Goal: Information Seeking & Learning: Learn about a topic

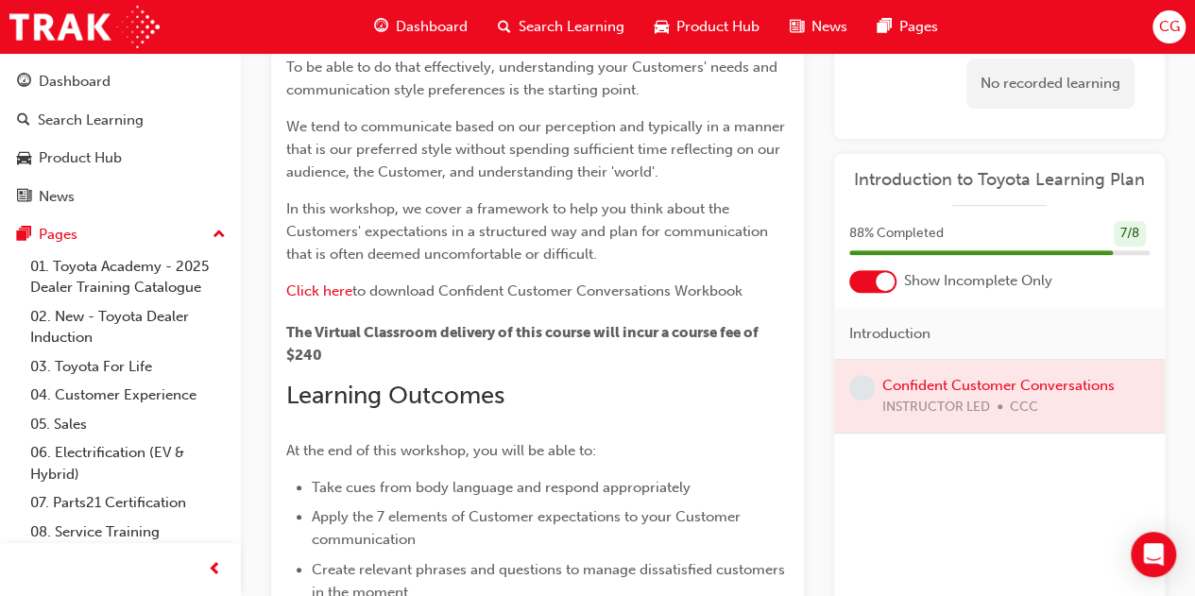
scroll to position [121, 0]
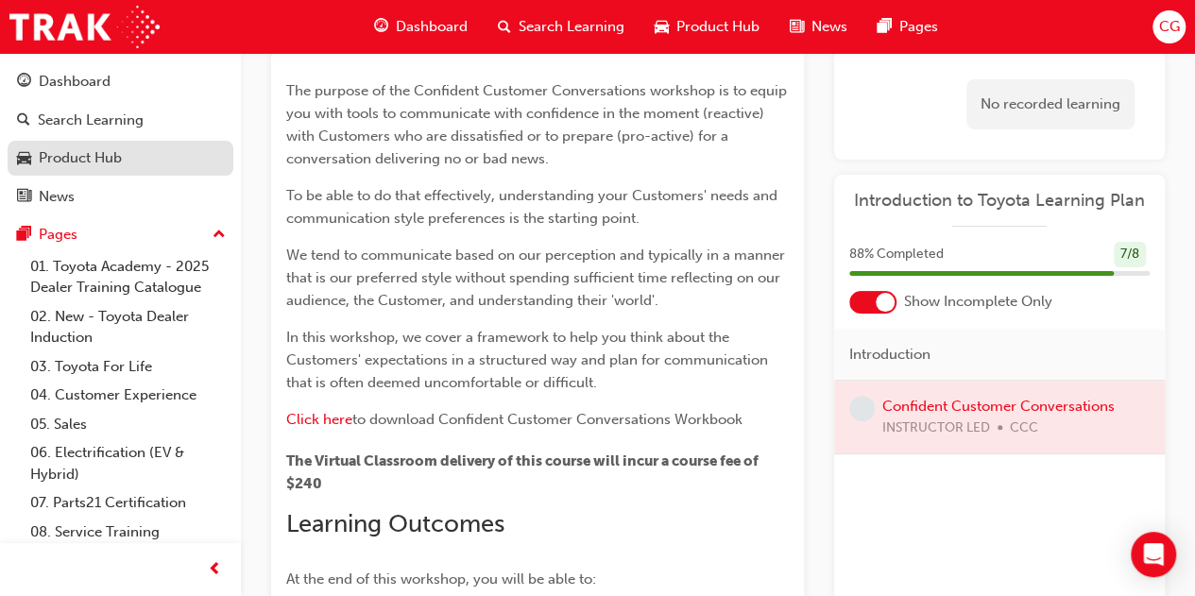
click at [94, 153] on div "Product Hub" at bounding box center [80, 158] width 83 height 22
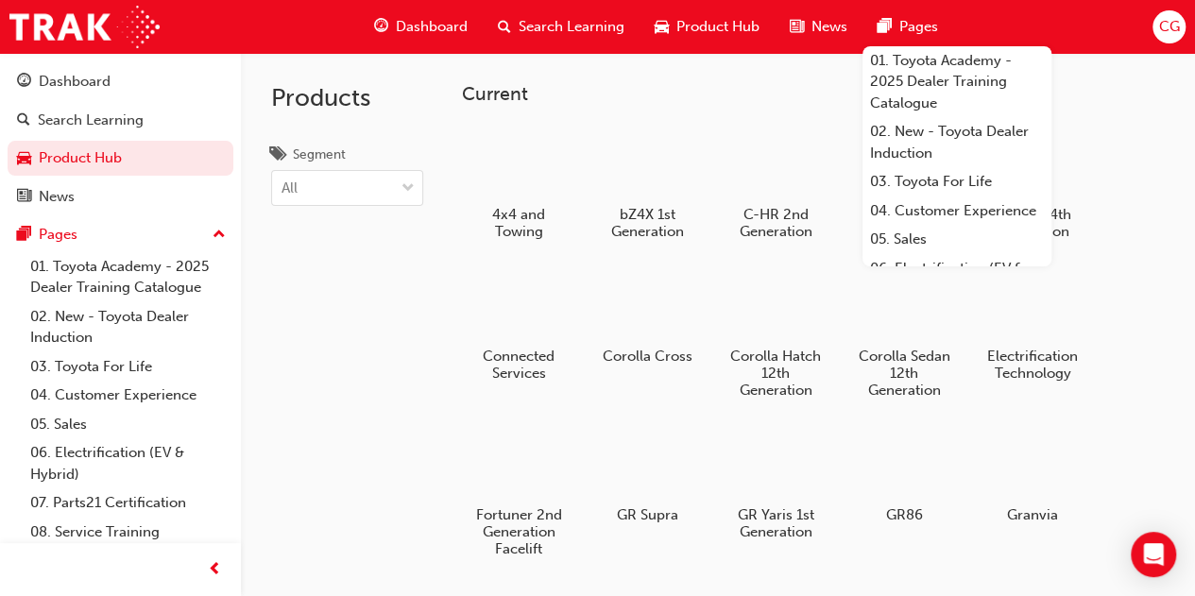
click at [963, 31] on span "CG" at bounding box center [1168, 27] width 21 height 22
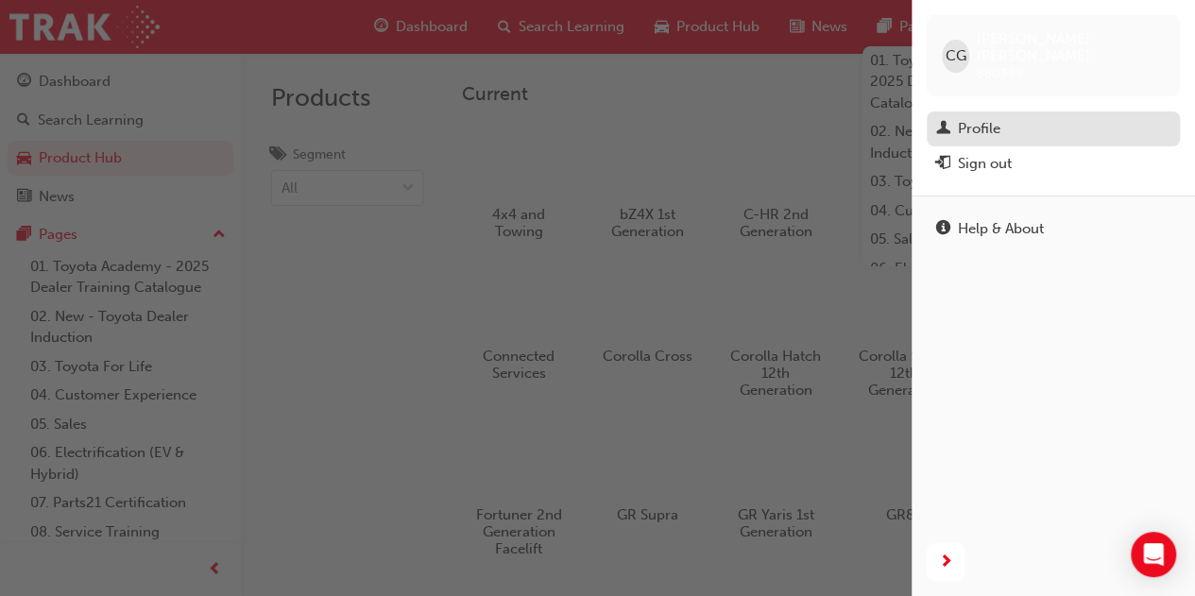
click at [963, 117] on div "Profile" at bounding box center [1053, 129] width 234 height 24
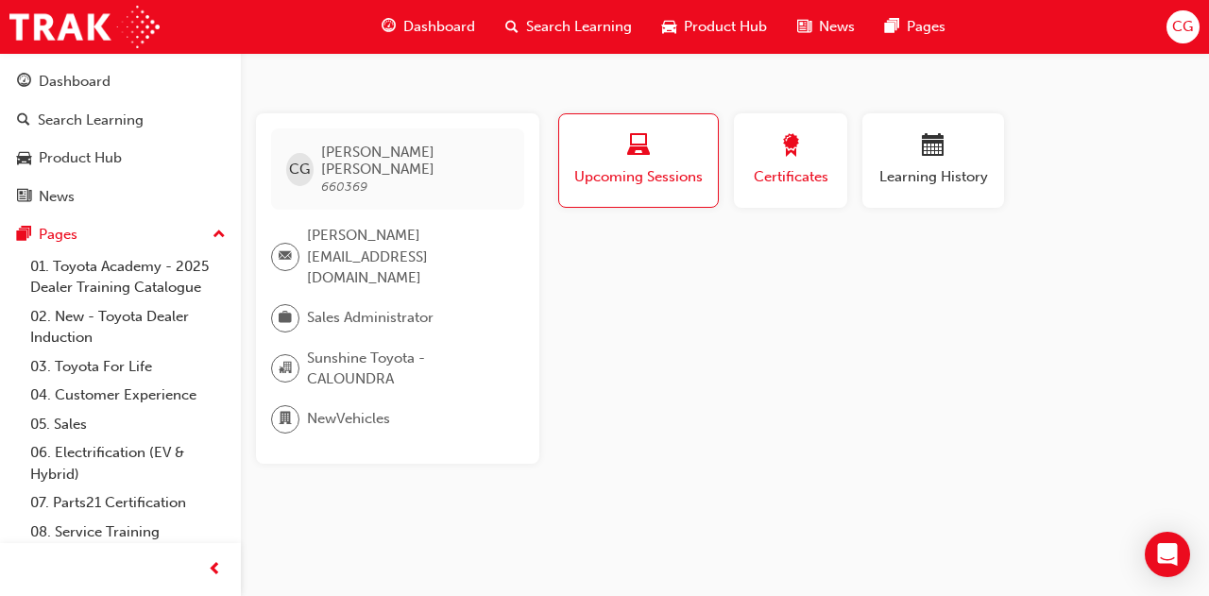
click at [784, 150] on span "award-icon" at bounding box center [790, 147] width 23 height 26
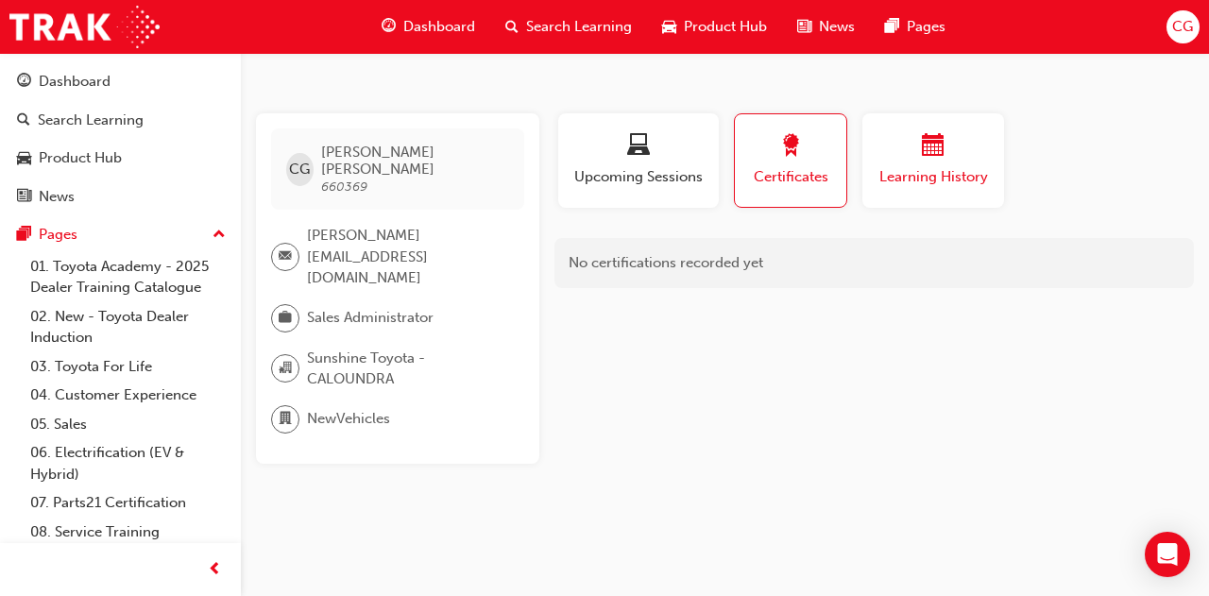
click at [897, 152] on div "button" at bounding box center [933, 148] width 113 height 29
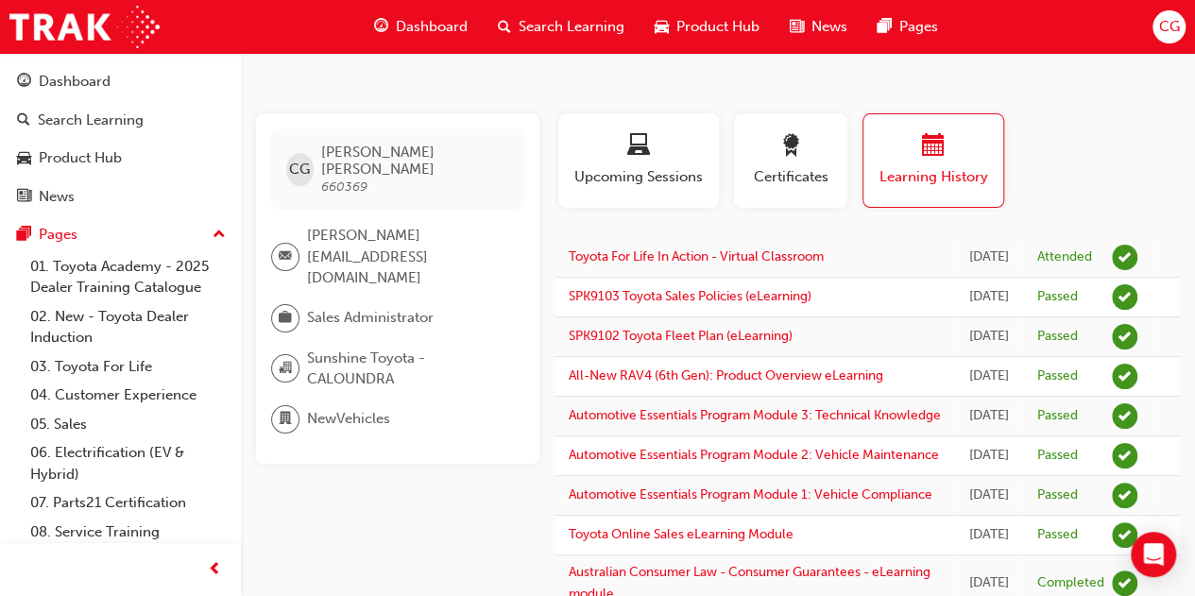
click at [707, 24] on span "Product Hub" at bounding box center [717, 27] width 83 height 22
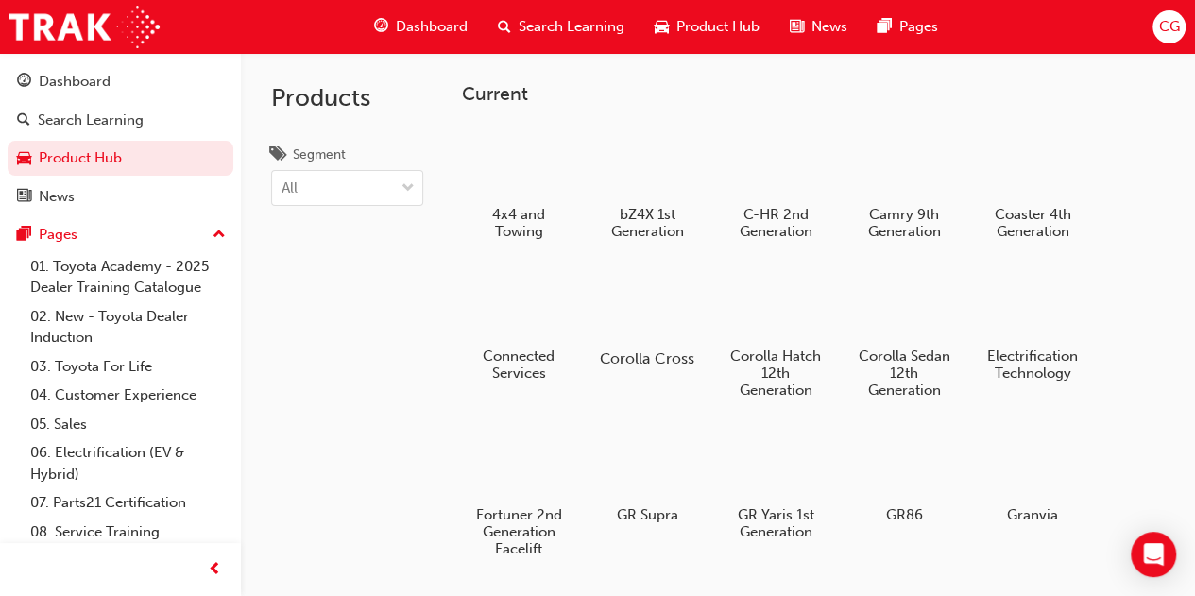
click at [654, 316] on div at bounding box center [646, 304] width 105 height 76
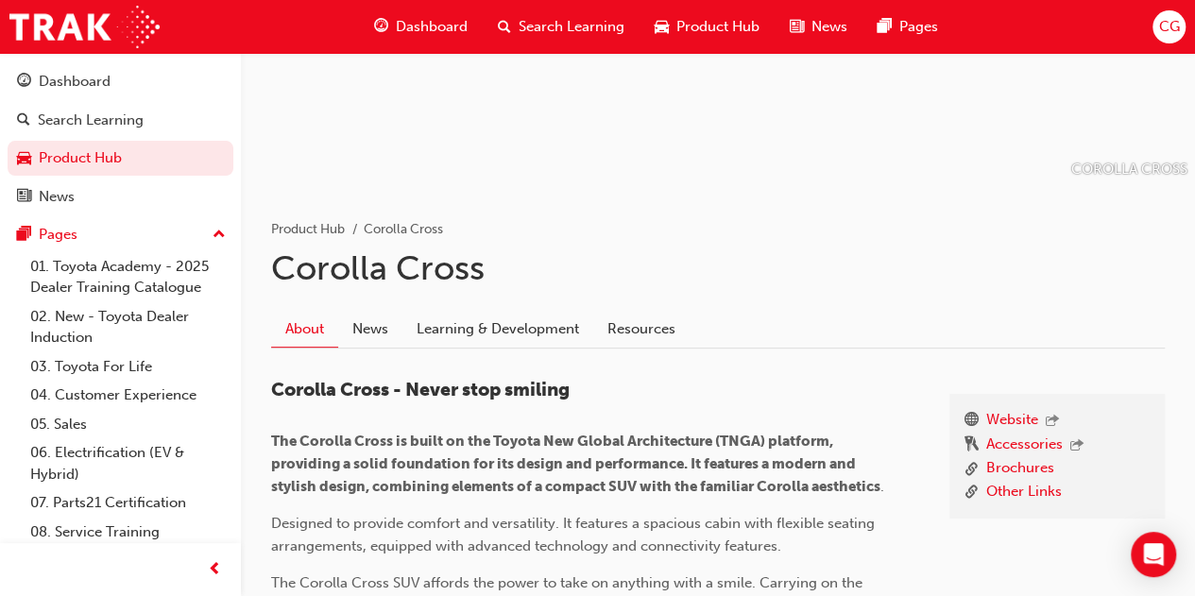
scroll to position [283, 0]
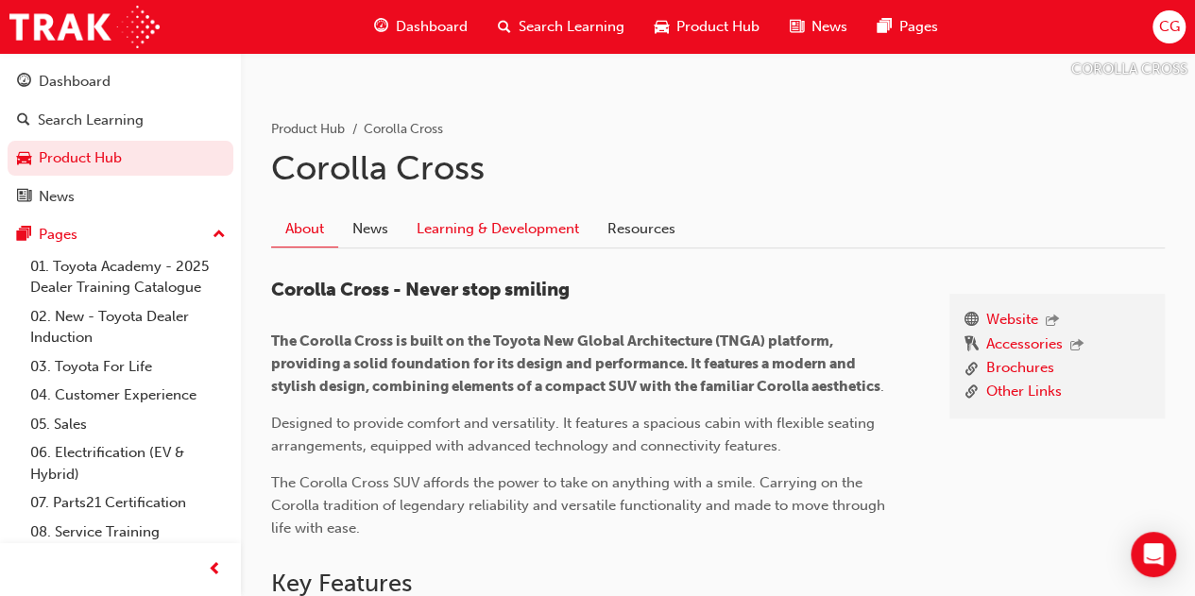
click at [477, 220] on link "Learning & Development" at bounding box center [497, 230] width 191 height 36
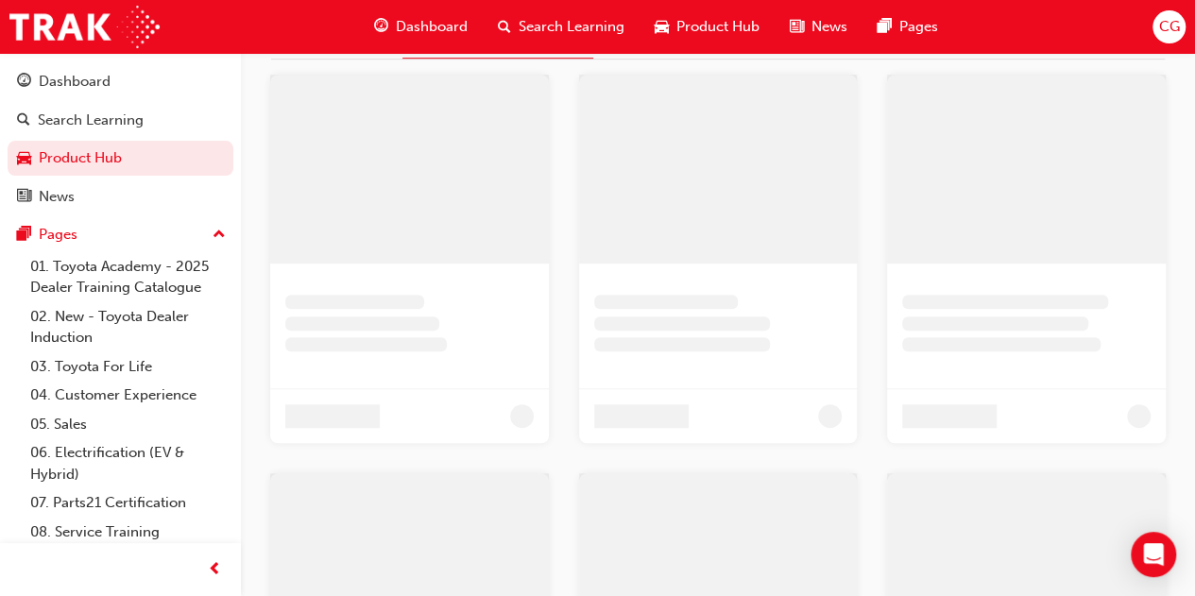
scroll to position [317, 0]
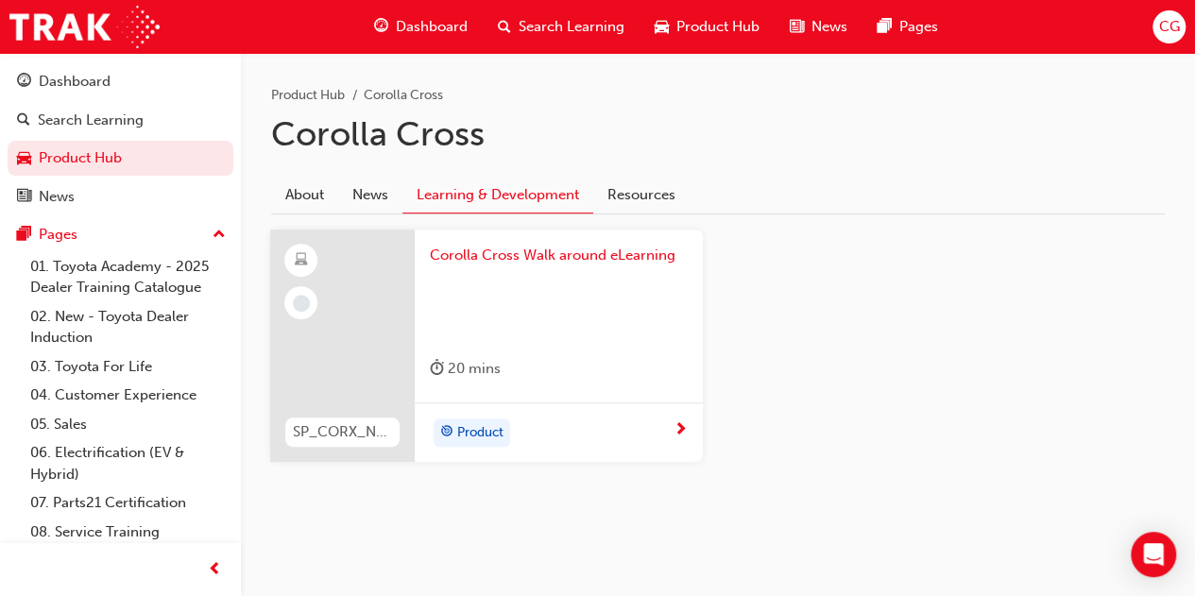
click at [587, 424] on div "Product" at bounding box center [552, 432] width 244 height 28
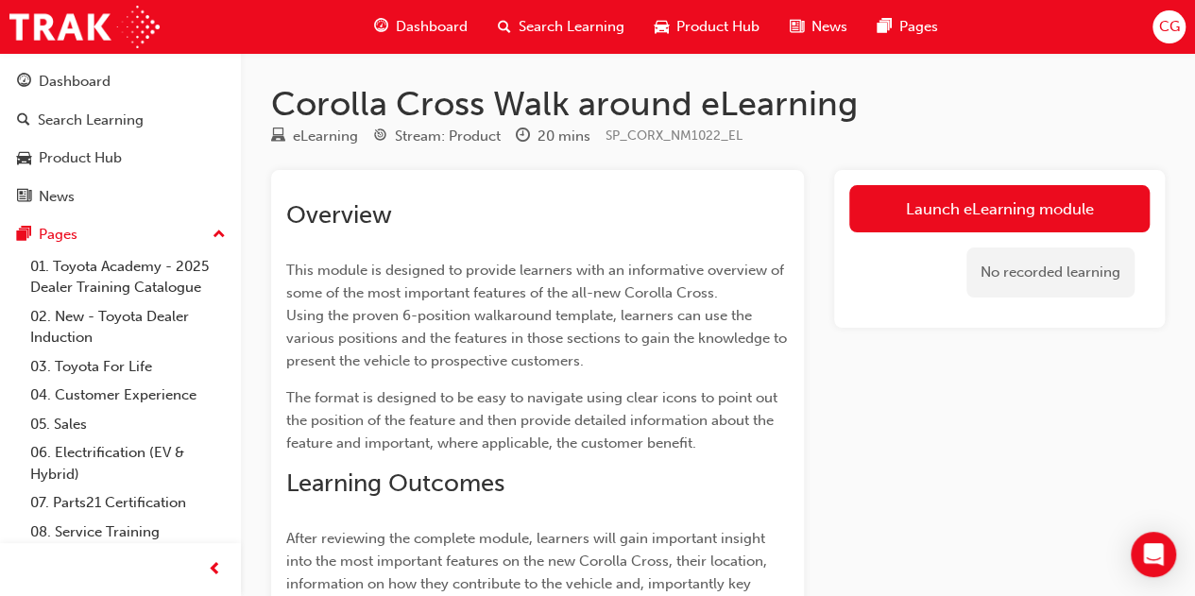
scroll to position [94, 0]
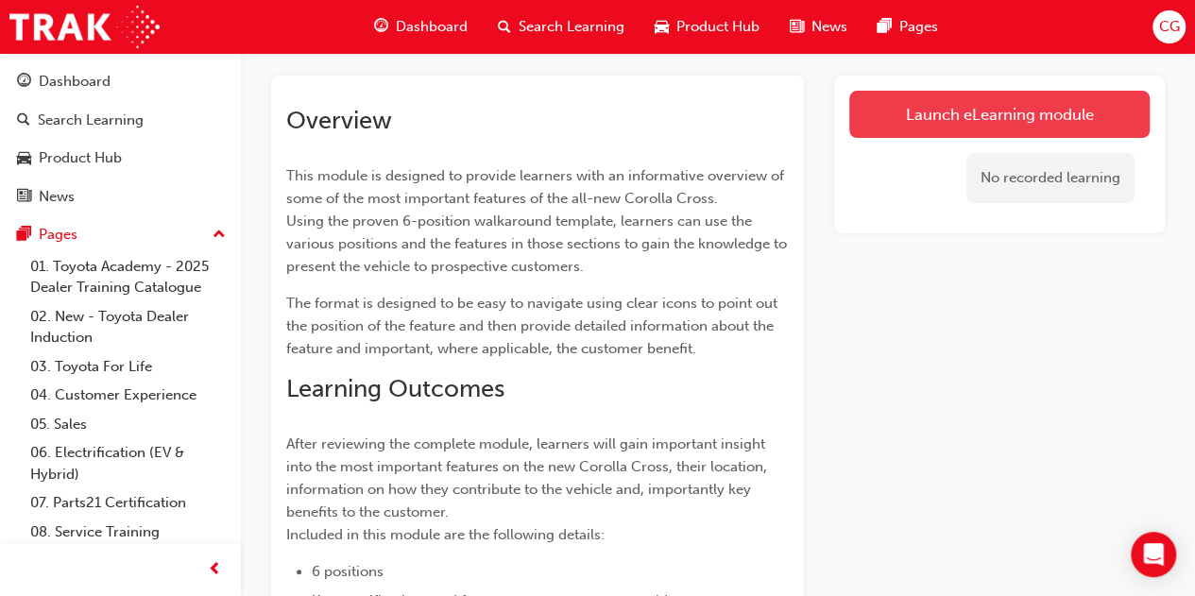
click at [950, 101] on link "Launch eLearning module" at bounding box center [999, 114] width 300 height 47
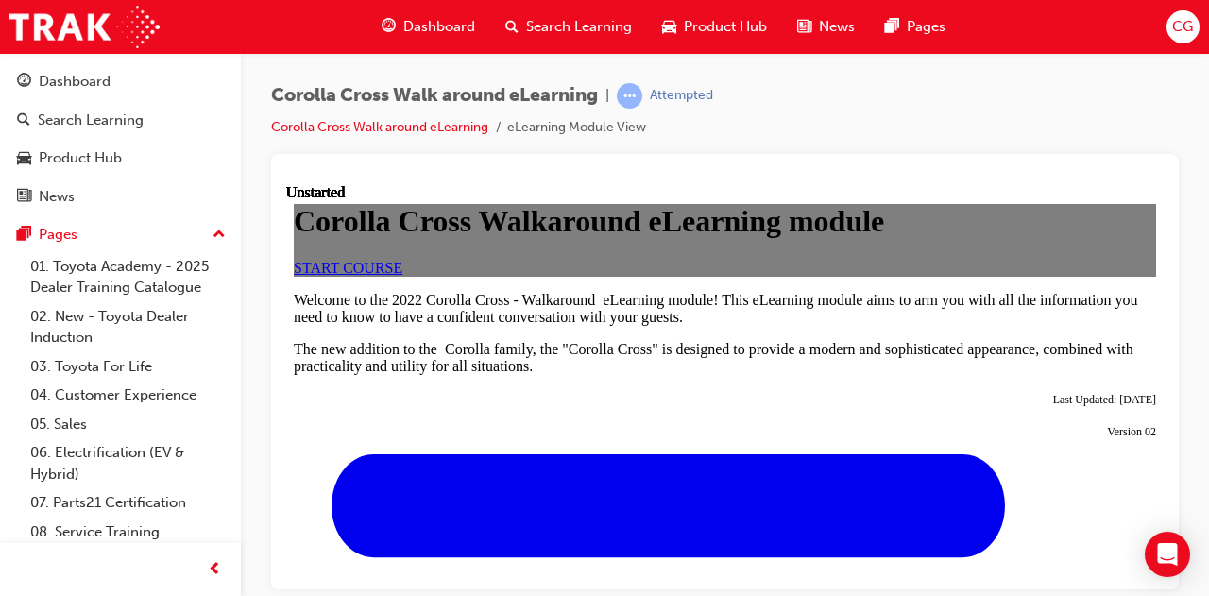
scroll to position [283, 0]
click at [402, 259] on span "START COURSE" at bounding box center [348, 267] width 109 height 16
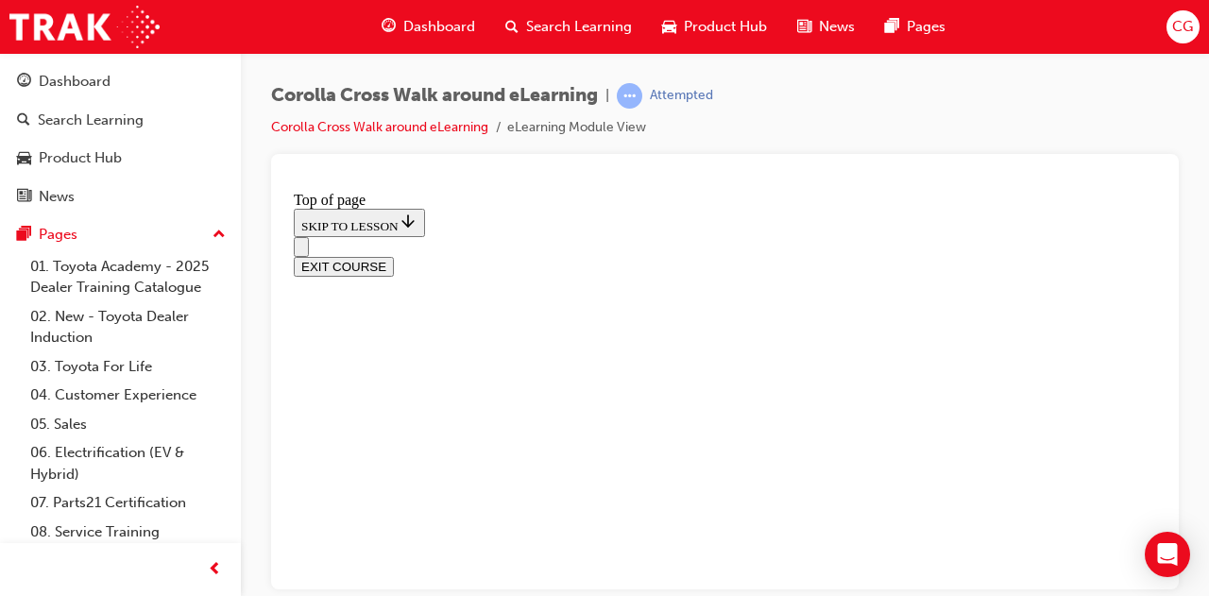
scroll to position [1570, 0]
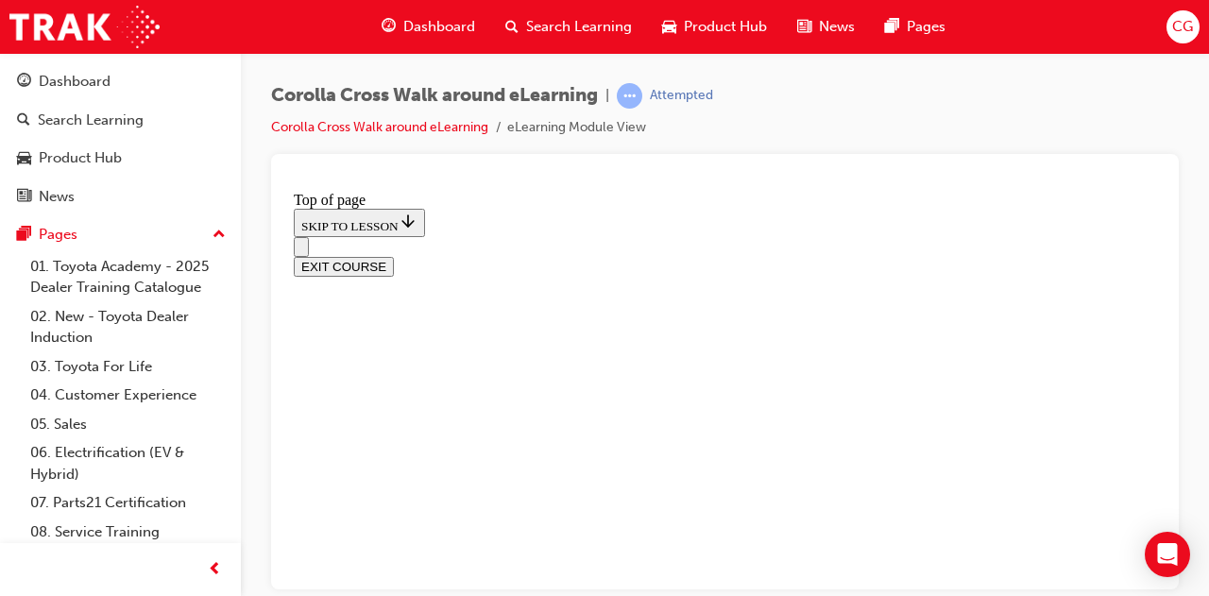
scroll to position [472, 0]
